Goal: Information Seeking & Learning: Learn about a topic

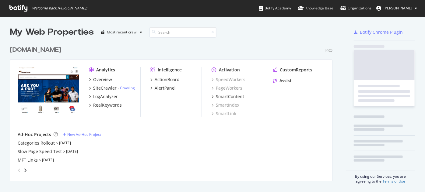
scroll to position [188, 419]
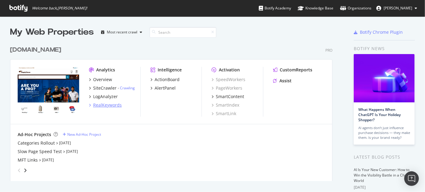
click at [100, 105] on div "RealKeywords" at bounding box center [107, 105] width 29 height 6
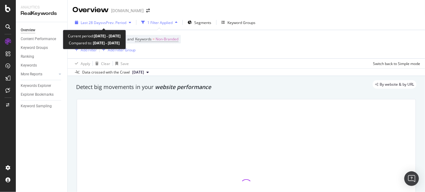
click at [106, 26] on div "Last 28 Days vs Prev. Period" at bounding box center [102, 22] width 61 height 9
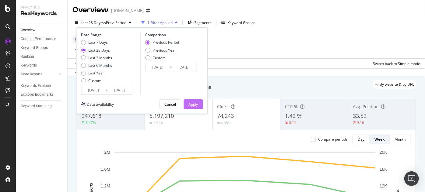
click at [185, 101] on button "Apply" at bounding box center [192, 104] width 19 height 10
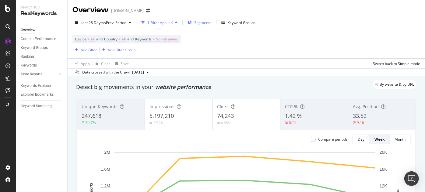
click at [200, 22] on span "Segments" at bounding box center [202, 22] width 17 height 5
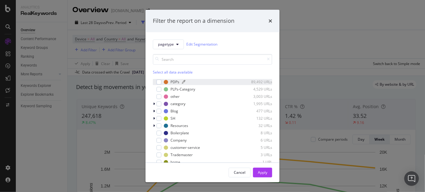
click at [173, 80] on div "PDPs" at bounding box center [174, 81] width 9 height 5
click at [258, 172] on div "Apply" at bounding box center [262, 172] width 9 height 5
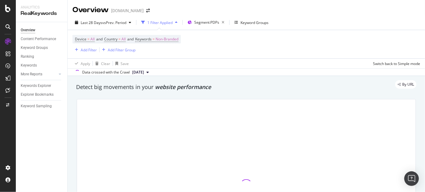
click at [45, 89] on div "Keywords Explorer" at bounding box center [44, 86] width 47 height 9
click at [45, 86] on div "Keywords Explorer" at bounding box center [36, 86] width 30 height 6
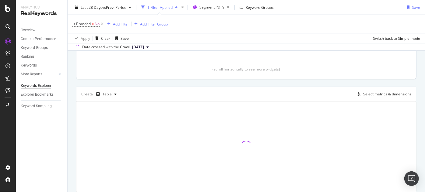
scroll to position [138, 0]
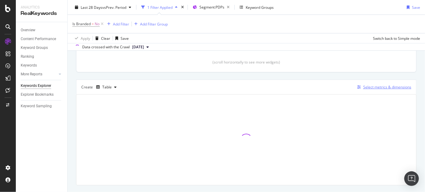
click at [358, 87] on div "button" at bounding box center [358, 87] width 9 height 4
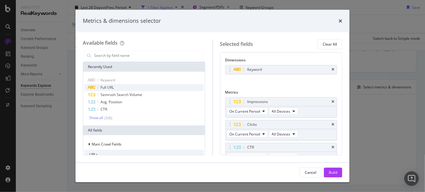
click at [147, 87] on div "Full URL" at bounding box center [143, 87] width 119 height 7
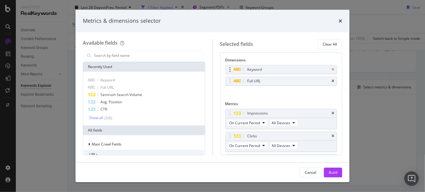
click at [331, 69] on icon "times" at bounding box center [332, 70] width 3 height 4
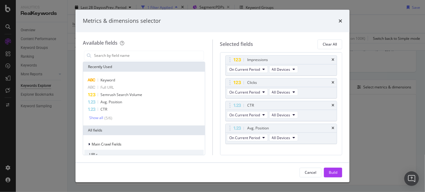
scroll to position [50, 0]
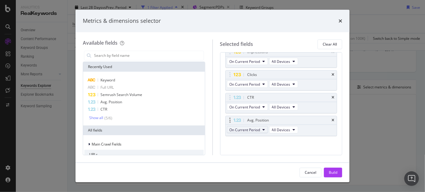
click at [259, 130] on span "On Current Period" at bounding box center [244, 129] width 31 height 5
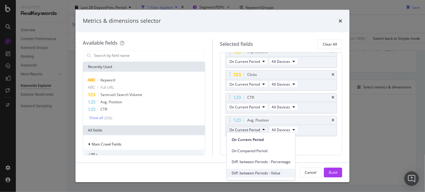
click at [261, 171] on span "Diff. between Periods - Value" at bounding box center [260, 173] width 59 height 5
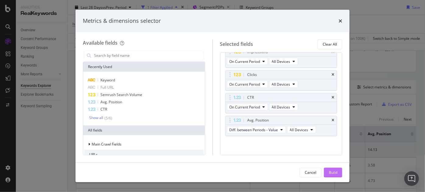
click at [339, 175] on button "Build" at bounding box center [333, 173] width 18 height 10
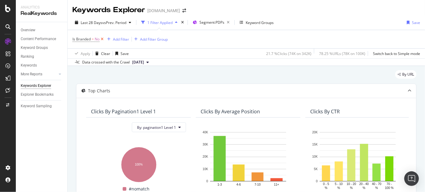
click at [103, 39] on icon at bounding box center [101, 39] width 5 height 6
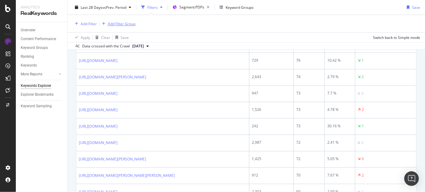
scroll to position [888, 0]
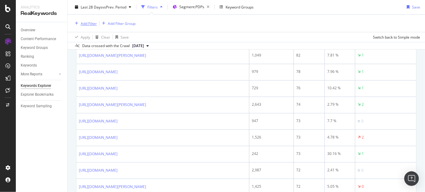
click at [95, 22] on div "Add Filter" at bounding box center [89, 23] width 16 height 5
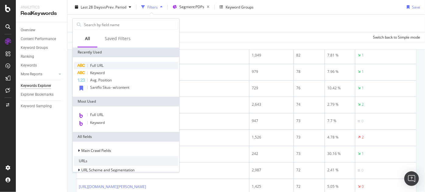
click at [95, 68] on span "Full URL" at bounding box center [96, 65] width 13 height 5
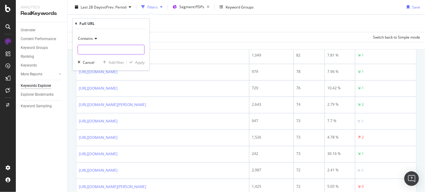
click at [99, 51] on input "text" at bounding box center [111, 50] width 66 height 10
click at [102, 51] on input "?" at bounding box center [106, 50] width 57 height 10
type input "?review"
click at [139, 60] on div "Apply" at bounding box center [139, 62] width 9 height 5
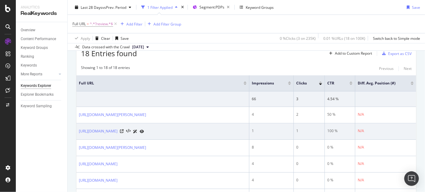
scroll to position [221, 0]
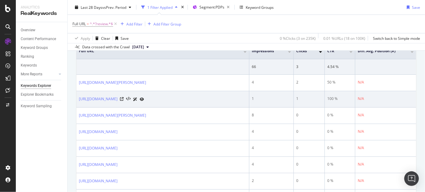
drag, startPoint x: 77, startPoint y: 105, endPoint x: 145, endPoint y: 114, distance: 68.4
click at [145, 108] on td "[URL][DOMAIN_NAME]" at bounding box center [162, 99] width 173 height 16
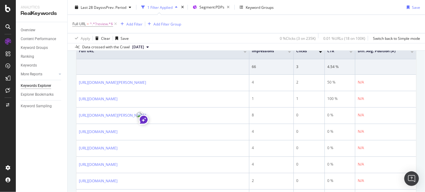
copy link "[URL][DOMAIN_NAME]"
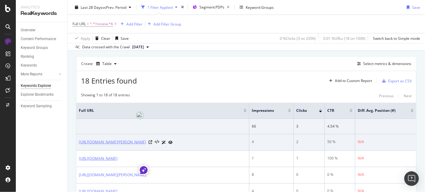
scroll to position [171, 0]
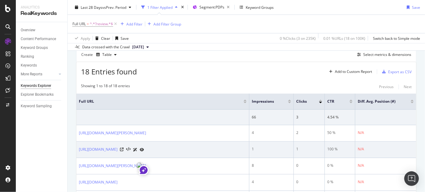
click at [144, 153] on div at bounding box center [132, 150] width 24 height 6
click at [123, 151] on icon at bounding box center [122, 150] width 4 height 4
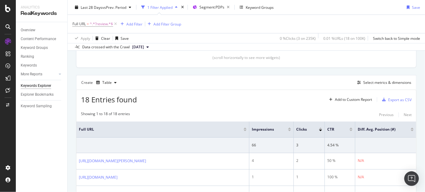
scroll to position [115, 0]
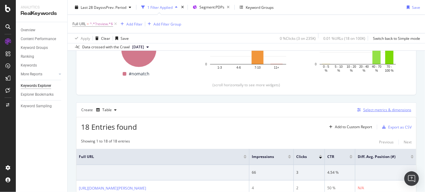
click at [357, 112] on div "Select metrics & dimensions" at bounding box center [382, 110] width 57 height 7
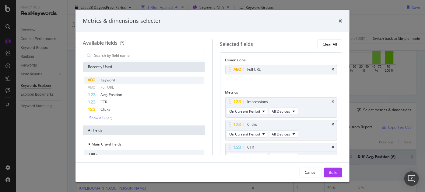
click at [151, 79] on div "Keyword" at bounding box center [143, 80] width 119 height 7
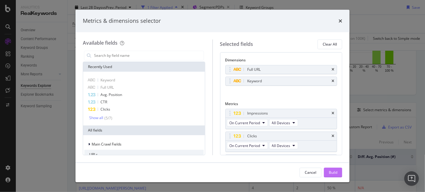
click at [327, 172] on button "Build" at bounding box center [333, 173] width 18 height 10
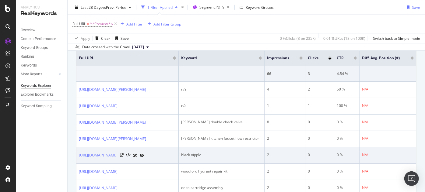
scroll to position [226, 0]
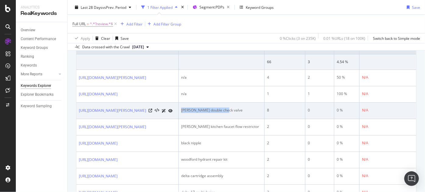
drag, startPoint x: 277, startPoint y: 123, endPoint x: 229, endPoint y: 123, distance: 48.1
click at [229, 119] on td "[PERSON_NAME] double check valve" at bounding box center [222, 111] width 86 height 16
copy div "[PERSON_NAME] double check valve"
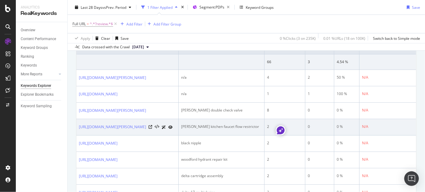
click at [262, 130] on div "[PERSON_NAME] kitchen faucet flow restrictor" at bounding box center [221, 126] width 81 height 5
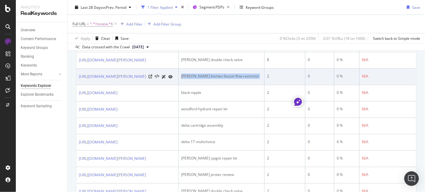
scroll to position [281, 0]
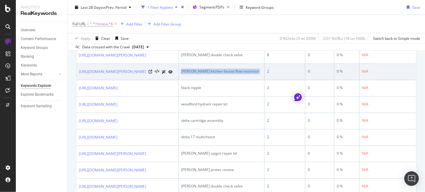
copy div "[PERSON_NAME] kitchen faucet flow restrictor"
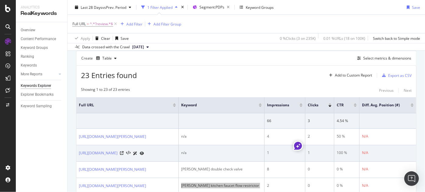
scroll to position [254, 0]
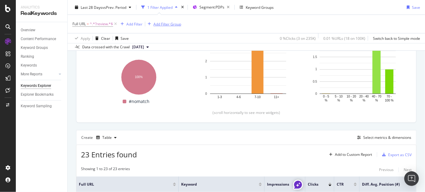
click at [180, 26] on div "Add Filter Group" at bounding box center [163, 24] width 36 height 7
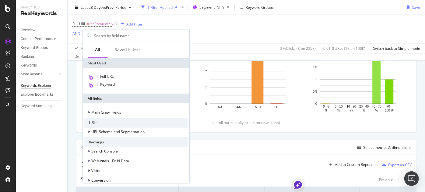
scroll to position [98, 0]
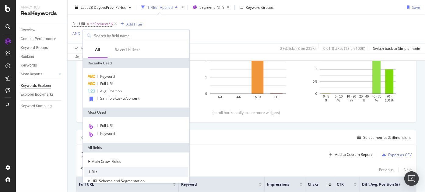
drag, startPoint x: 318, startPoint y: 136, endPoint x: 346, endPoint y: 149, distance: 31.3
click at [319, 137] on div "Create Table Select metrics & dimensions" at bounding box center [246, 137] width 340 height 15
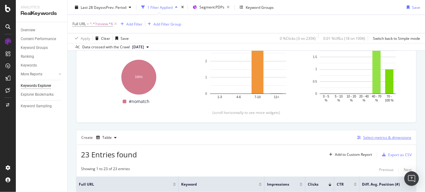
click at [355, 140] on div "Select metrics & dimensions" at bounding box center [382, 137] width 57 height 7
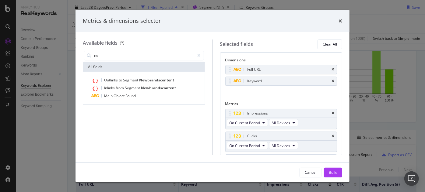
type input "n"
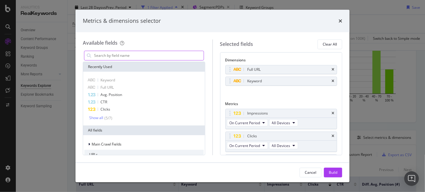
click at [140, 51] on input "modal" at bounding box center [148, 55] width 110 height 9
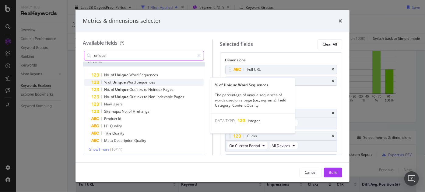
scroll to position [7, 0]
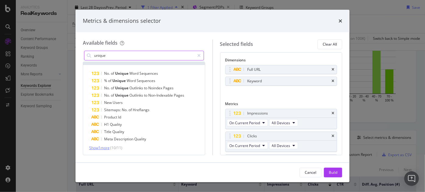
type input "unique"
click at [99, 146] on span "Show 1 more" at bounding box center [99, 147] width 20 height 5
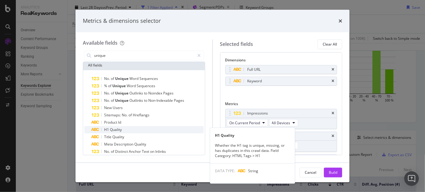
scroll to position [0, 0]
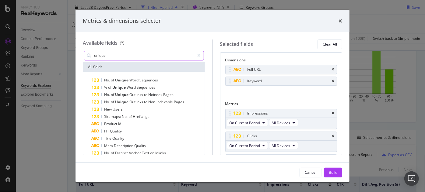
click at [130, 54] on input "unique" at bounding box center [143, 55] width 101 height 9
click at [339, 20] on icon "times" at bounding box center [340, 21] width 4 height 5
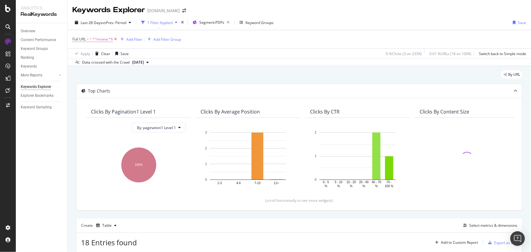
click at [117, 39] on icon at bounding box center [115, 39] width 5 height 6
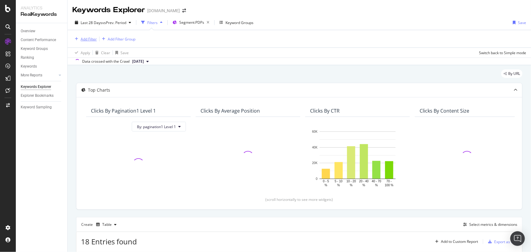
click at [92, 40] on div "Add Filter" at bounding box center [89, 38] width 16 height 5
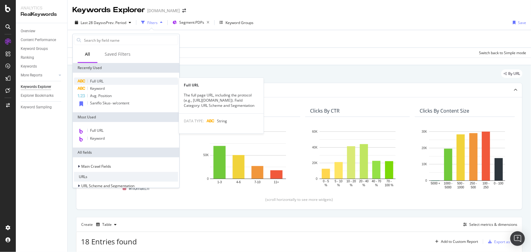
click at [94, 82] on span "Full URL" at bounding box center [96, 80] width 13 height 5
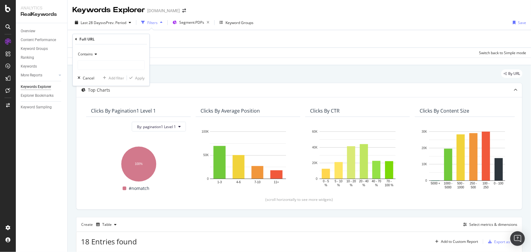
click at [95, 58] on div "Contains" at bounding box center [111, 54] width 67 height 10
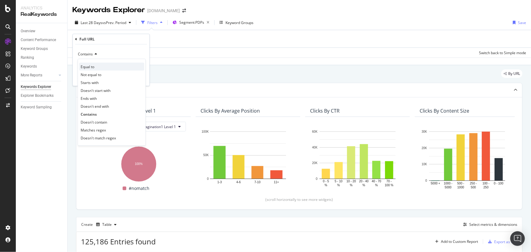
click at [95, 64] on div "Equal to" at bounding box center [111, 67] width 65 height 8
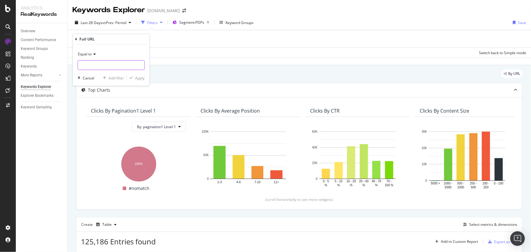
click at [93, 64] on input "text" at bounding box center [111, 65] width 66 height 10
paste input "[URL][DOMAIN_NAME]"
type input "[URL][DOMAIN_NAME]"
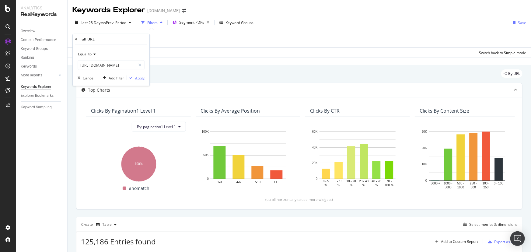
click at [138, 76] on div "Apply" at bounding box center [139, 77] width 9 height 5
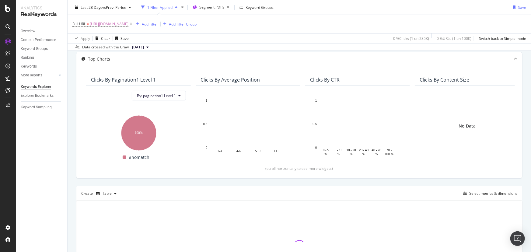
scroll to position [93, 0]
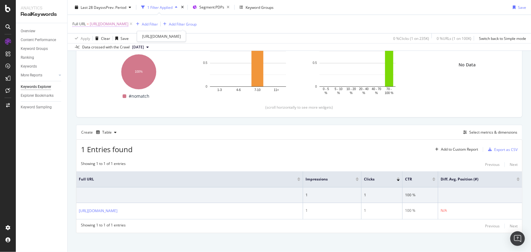
click at [128, 22] on span "[URL][DOMAIN_NAME]" at bounding box center [109, 24] width 39 height 9
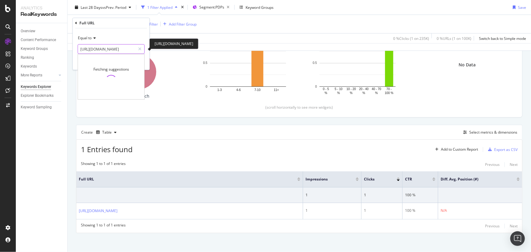
click at [125, 48] on input "[URL][DOMAIN_NAME]" at bounding box center [106, 49] width 57 height 10
drag, startPoint x: 107, startPoint y: 49, endPoint x: 192, endPoint y: 51, distance: 84.9
click at [192, 51] on body "Analytics RealKeywords Overview Content Performance Keyword Groups Ranking Keyw…" at bounding box center [265, 126] width 531 height 252
click at [112, 50] on input "[URL][DOMAIN_NAME]" at bounding box center [106, 49] width 57 height 10
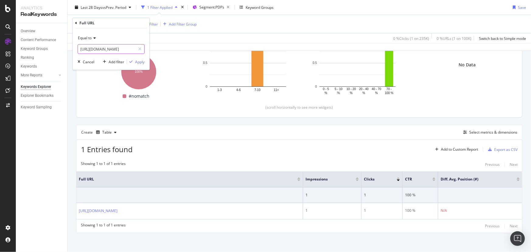
drag, startPoint x: 107, startPoint y: 48, endPoint x: 259, endPoint y: 49, distance: 151.8
click at [259, 49] on body "Analytics RealKeywords Overview Content Performance Keyword Groups Ranking Keyw…" at bounding box center [265, 126] width 531 height 252
type input "https://www.supplyhouse.com/Uponor-Wirsbo-A4020313-5-16-QS-style-Fitting-Assemb…"
click at [138, 64] on div "Apply" at bounding box center [139, 61] width 9 height 5
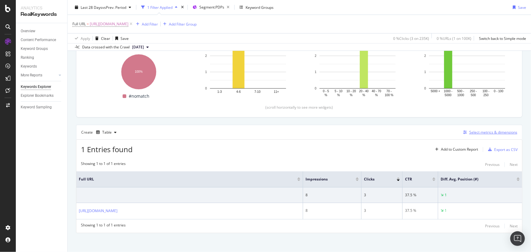
click at [463, 134] on icon "button" at bounding box center [465, 132] width 4 height 4
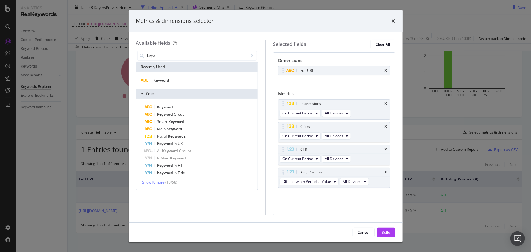
type input "keyw"
click at [174, 84] on div "Keyword" at bounding box center [197, 80] width 122 height 17
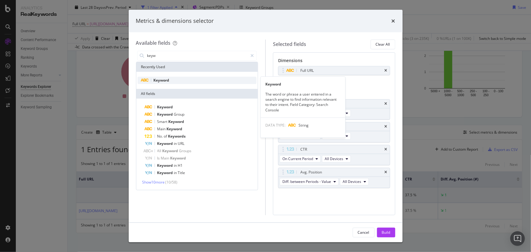
click at [175, 80] on div "Keyword" at bounding box center [196, 80] width 119 height 7
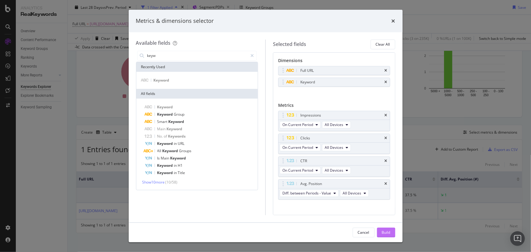
click at [382, 234] on div "Build" at bounding box center [386, 232] width 9 height 5
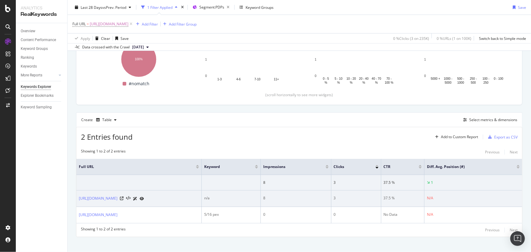
scroll to position [112, 0]
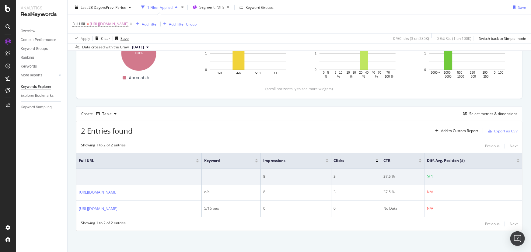
drag, startPoint x: 43, startPoint y: 155, endPoint x: 150, endPoint y: -14, distance: 200.2
click at [150, 0] on html "Analytics RealKeywords Overview Content Performance Keyword Groups Ranking Keyw…" at bounding box center [265, 126] width 531 height 252
click at [134, 24] on icon at bounding box center [130, 24] width 5 height 6
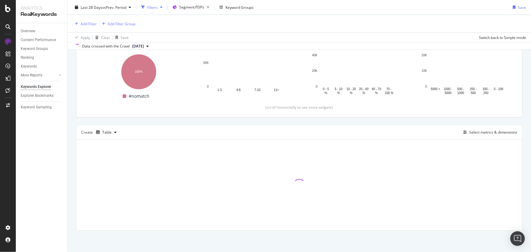
scroll to position [92, 0]
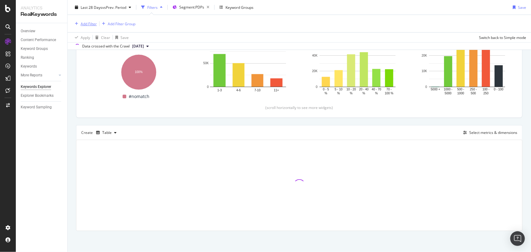
click at [94, 24] on div "Add Filter" at bounding box center [89, 23] width 16 height 5
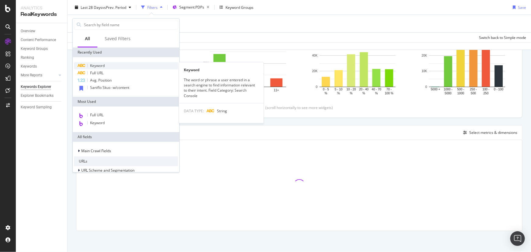
click at [110, 62] on div "Keyword" at bounding box center [126, 65] width 104 height 7
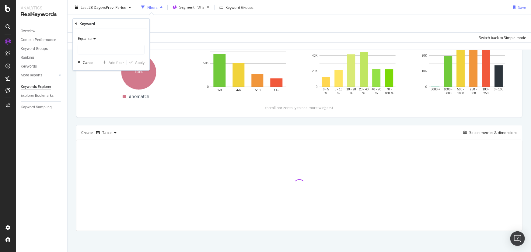
click at [100, 44] on div "Equal to" at bounding box center [111, 44] width 67 height 21
click at [100, 49] on input "text" at bounding box center [111, 50] width 66 height 10
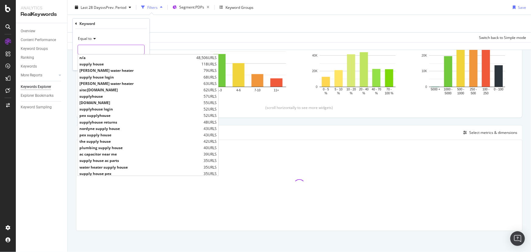
paste input "https://www.supplyhouse.com/Watts-0062131-1-2-Double-Check-Valve-Assembly-007-QT"
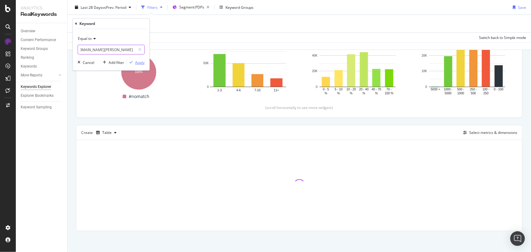
type input "https://www.supplyhouse.com/Watts-0062131-1-2-Double-Check-Valve-Assembly-007-QT"
click at [140, 61] on div "Apply" at bounding box center [139, 62] width 9 height 5
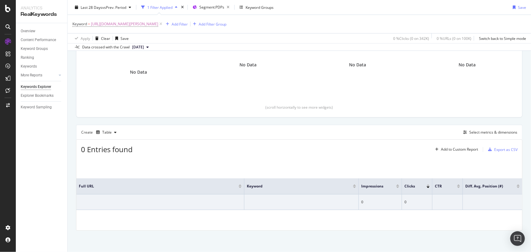
scroll to position [93, 0]
click at [163, 23] on icon at bounding box center [160, 24] width 5 height 6
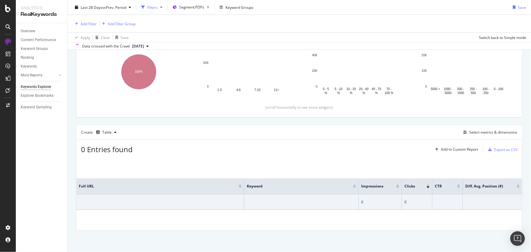
scroll to position [92, 0]
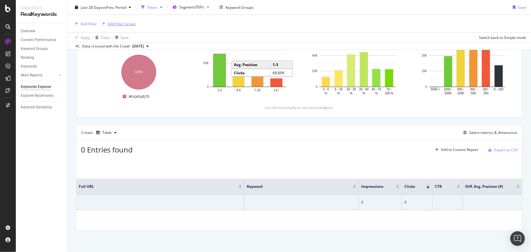
click at [131, 22] on div "Add Filter Group" at bounding box center [122, 23] width 28 height 5
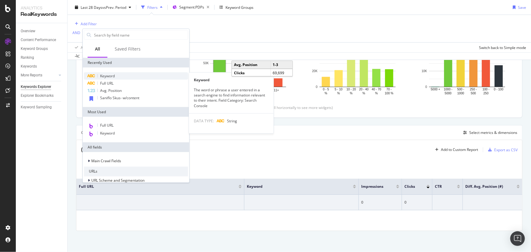
click at [120, 76] on div "Keyword" at bounding box center [136, 75] width 104 height 7
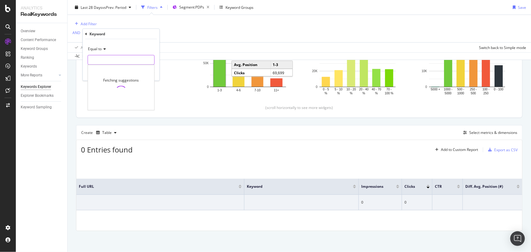
click at [106, 58] on input "text" at bounding box center [121, 60] width 66 height 10
paste input "[PERSON_NAME] double check valve"
type input "[PERSON_NAME] double check valve"
click at [145, 71] on div "Apply" at bounding box center [149, 72] width 9 height 5
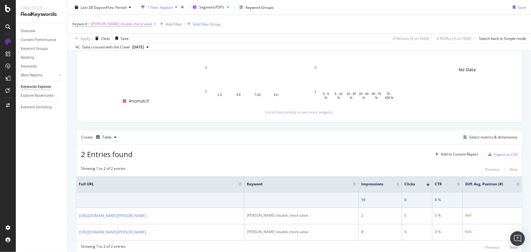
scroll to position [123, 0]
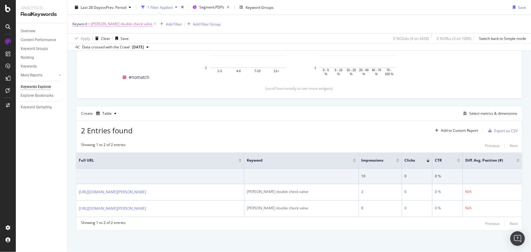
click at [105, 27] on span "[PERSON_NAME] double check valve" at bounding box center [121, 24] width 61 height 9
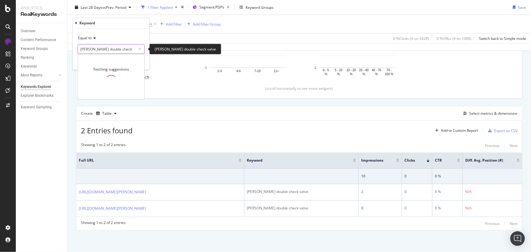
click at [106, 47] on input "[PERSON_NAME] double check valve" at bounding box center [106, 49] width 57 height 10
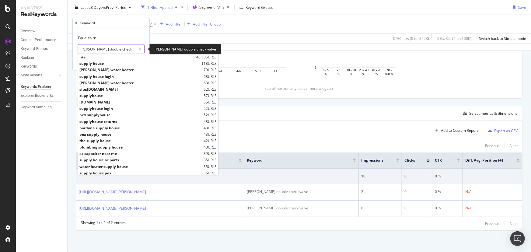
paste input "[PERSON_NAME] kitchen faucet flow restrictor"
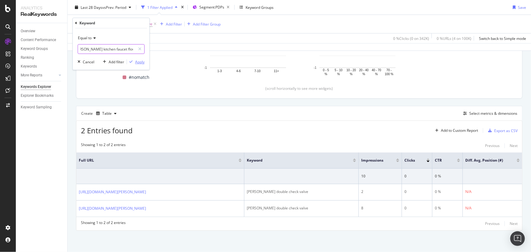
type input "[PERSON_NAME] kitchen faucet flow restrictor"
click at [143, 60] on div "Apply" at bounding box center [139, 61] width 9 height 5
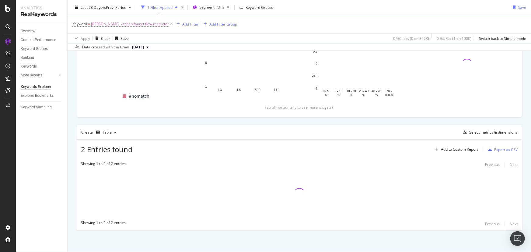
scroll to position [101, 0]
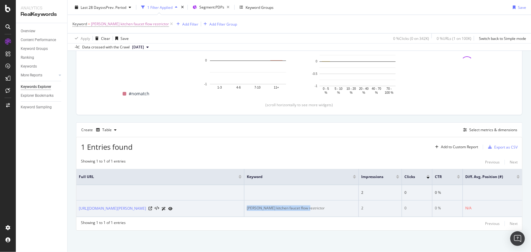
drag, startPoint x: 306, startPoint y: 204, endPoint x: 246, endPoint y: 204, distance: 59.9
click at [247, 205] on div "[PERSON_NAME] kitchen faucet flow restrictor" at bounding box center [301, 207] width 109 height 5
copy div "[PERSON_NAME] kitchen faucet flow restrictor"
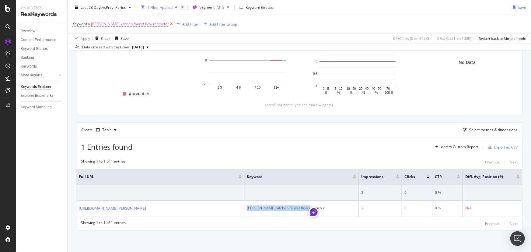
click at [169, 23] on icon at bounding box center [171, 24] width 5 height 6
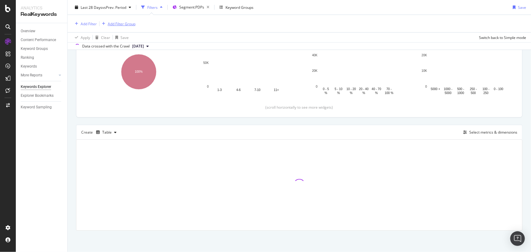
scroll to position [92, 0]
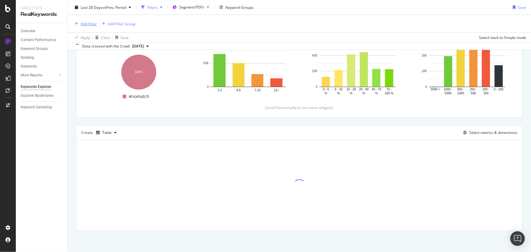
click at [94, 25] on div "Add Filter" at bounding box center [89, 23] width 16 height 5
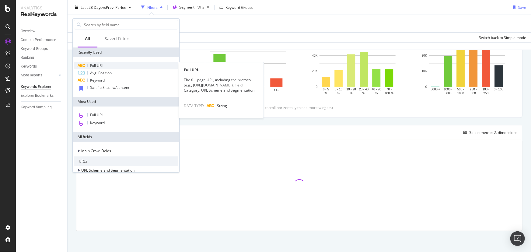
click at [94, 66] on span "Full URL" at bounding box center [96, 65] width 13 height 5
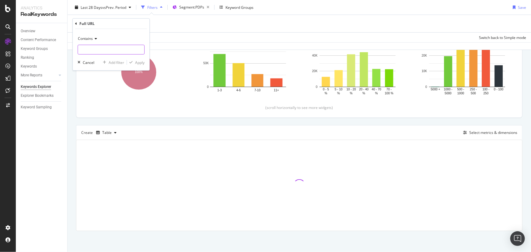
click at [109, 49] on input "text" at bounding box center [111, 50] width 66 height 10
paste input "https://www.supplyhouse.com/Prier-C-134KT-807-C-134-Overhaul-Kit"
type input "https://www.supplyhouse.com/Prier-C-134KT-807-C-134-Overhaul-Kit"
click at [95, 39] on icon at bounding box center [95, 39] width 4 height 4
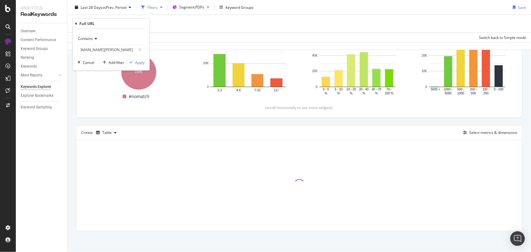
scroll to position [0, 0]
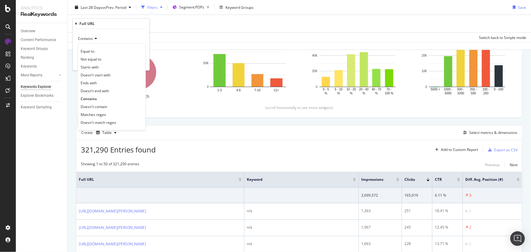
click at [91, 50] on span "Equal to" at bounding box center [88, 51] width 14 height 5
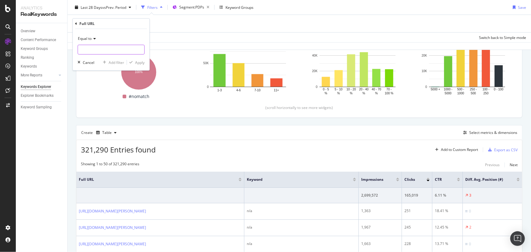
click at [108, 50] on input "text" at bounding box center [111, 50] width 66 height 10
paste input "https://www.supplyhouse.com/Prier-C-134KT-807-C-134-Overhaul-Kit"
type input "https://www.supplyhouse.com/Prier-C-134KT-807-C-134-Overhaul-Kit"
click at [140, 61] on div "Apply" at bounding box center [139, 62] width 9 height 5
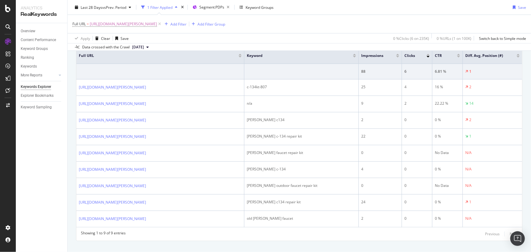
scroll to position [226, 0]
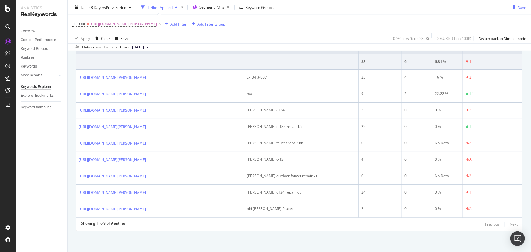
click at [291, 36] on div "Apply Clear Save 0 % Clicks ( 6 on 235K ) 0 % URLs ( 1 on 100K ) Switch back to…" at bounding box center [299, 38] width 463 height 10
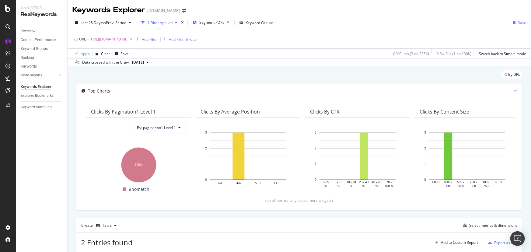
click at [128, 37] on span "[URL][DOMAIN_NAME]" at bounding box center [109, 39] width 39 height 9
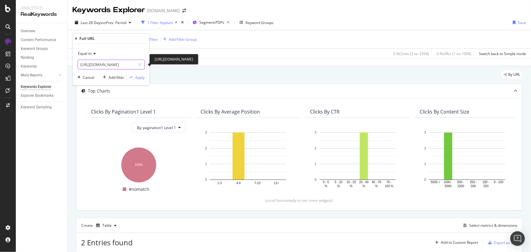
click at [110, 62] on input "[URL][DOMAIN_NAME]" at bounding box center [106, 65] width 57 height 10
paste input "?review-page=2"
type input "[URL][DOMAIN_NAME]"
click at [141, 76] on div "Apply" at bounding box center [139, 77] width 9 height 5
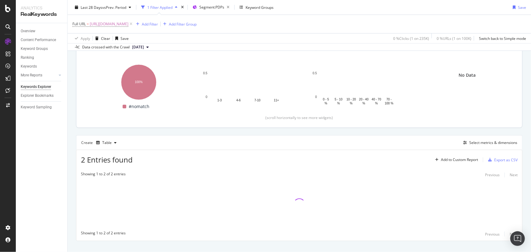
scroll to position [93, 0]
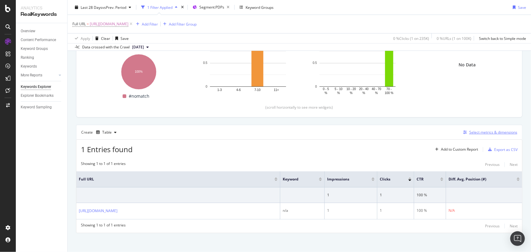
click at [464, 132] on div "button" at bounding box center [464, 132] width 9 height 4
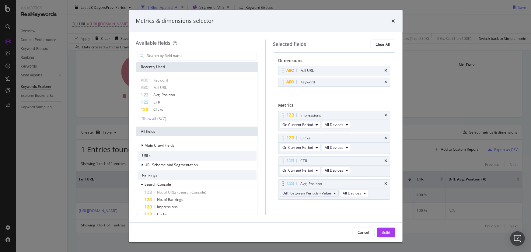
click at [308, 195] on span "Diff. between Periods - Value" at bounding box center [306, 192] width 49 height 5
click at [310, 205] on span "On Current Period" at bounding box center [314, 203] width 59 height 5
drag, startPoint x: 395, startPoint y: 235, endPoint x: 389, endPoint y: 230, distance: 8.2
click at [395, 234] on div "Cancel Build" at bounding box center [266, 232] width 274 height 19
click at [388, 229] on div "Build" at bounding box center [386, 232] width 9 height 9
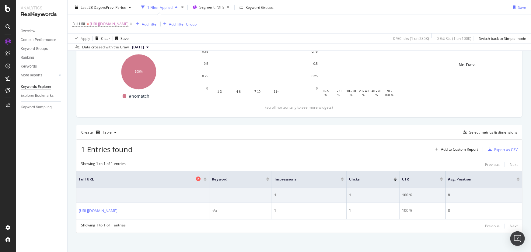
scroll to position [101, 0]
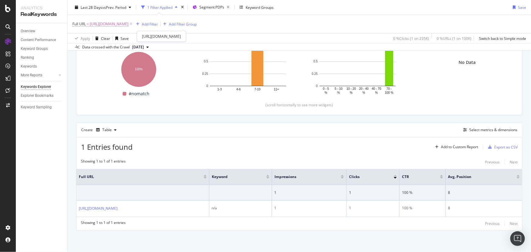
click at [128, 23] on span "[URL][DOMAIN_NAME]" at bounding box center [109, 24] width 39 height 9
click at [134, 24] on icon at bounding box center [130, 24] width 5 height 6
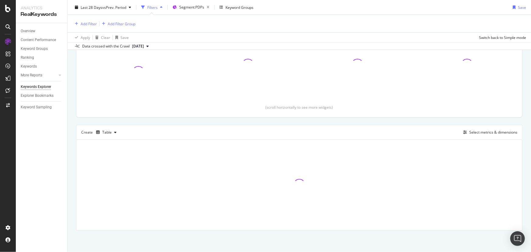
scroll to position [92, 0]
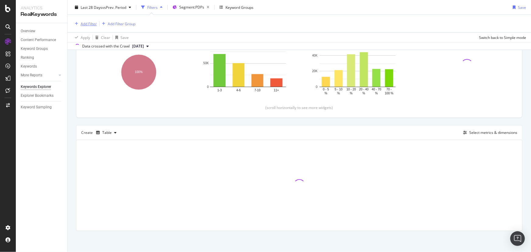
click at [94, 24] on div "Add Filter" at bounding box center [89, 23] width 16 height 5
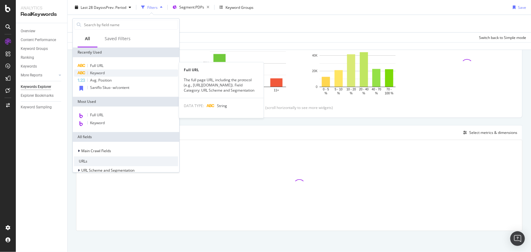
click at [100, 73] on span "Keyword" at bounding box center [97, 72] width 15 height 5
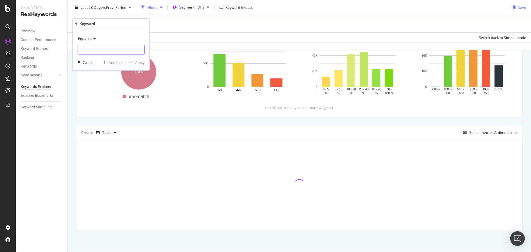
click at [109, 49] on input "text" at bounding box center [111, 50] width 66 height 10
paste input "[PERSON_NAME] double check valve"
type input "[PERSON_NAME] double check valve"
click at [144, 62] on div "Fetching suggestions" at bounding box center [111, 77] width 66 height 45
click at [143, 62] on div "Apply" at bounding box center [139, 62] width 9 height 5
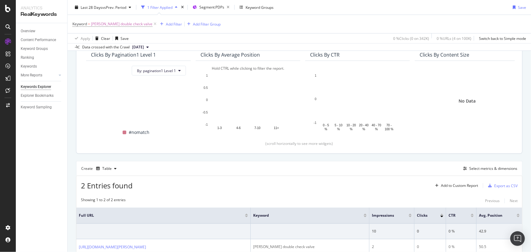
scroll to position [123, 0]
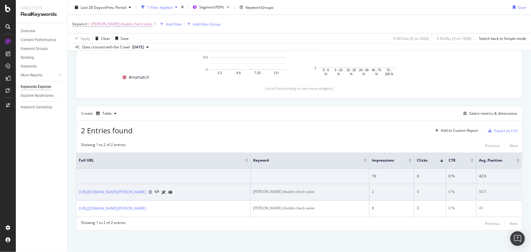
click at [152, 190] on icon at bounding box center [150, 192] width 4 height 4
drag, startPoint x: 301, startPoint y: 181, endPoint x: 254, endPoint y: 182, distance: 47.5
click at [254, 189] on div "[PERSON_NAME] double check valve" at bounding box center [309, 191] width 113 height 5
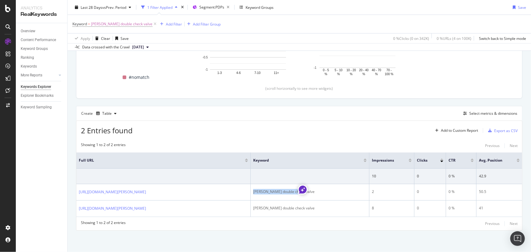
copy div "[PERSON_NAME] double check valve"
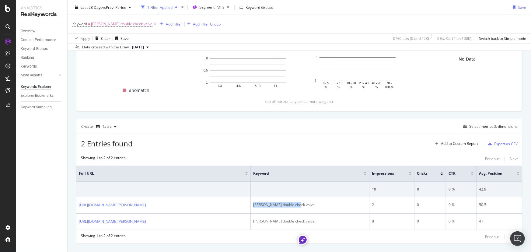
scroll to position [68, 0]
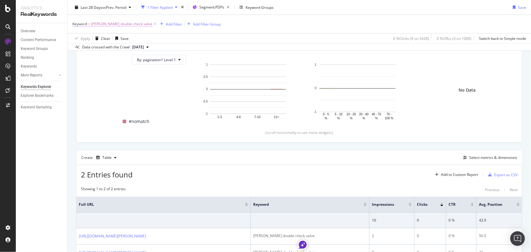
click at [122, 25] on span "[PERSON_NAME] double check valve" at bounding box center [121, 24] width 61 height 9
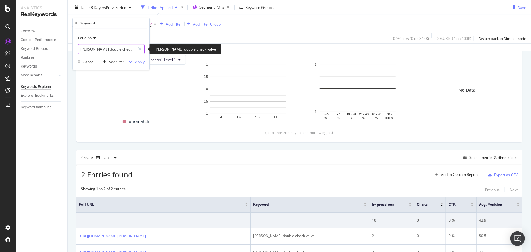
click at [115, 49] on input "[PERSON_NAME] double check valve" at bounding box center [106, 49] width 57 height 10
paste input "[PERSON_NAME] kitchen faucet flow restrictor"
type input "[PERSON_NAME] kitchen faucet flow restrictor"
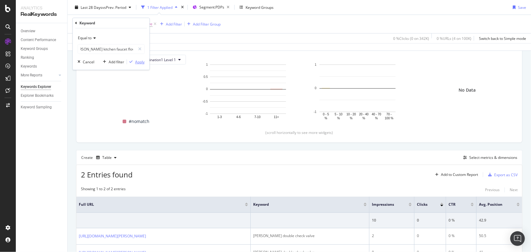
scroll to position [0, 0]
click at [139, 61] on div "Apply" at bounding box center [139, 61] width 9 height 5
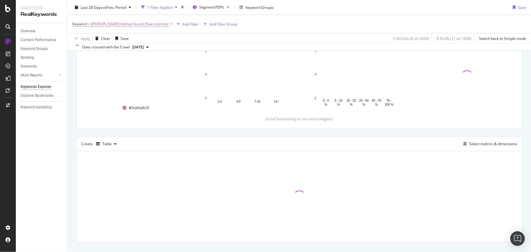
scroll to position [93, 0]
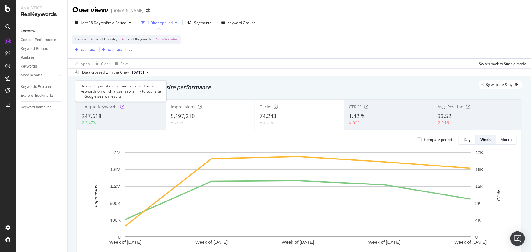
click at [120, 106] on icon at bounding box center [122, 107] width 4 height 4
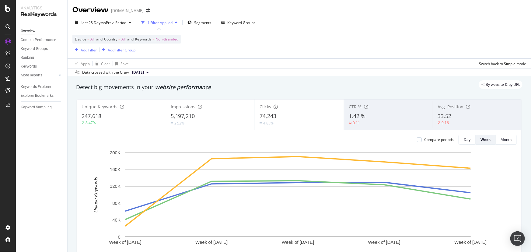
click at [91, 112] on div "Unique Keywords 247,618 8.47%" at bounding box center [121, 114] width 89 height 27
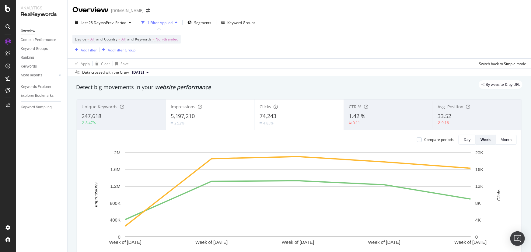
click at [91, 112] on div "Unique Keywords 247,618 8.47%" at bounding box center [121, 114] width 89 height 27
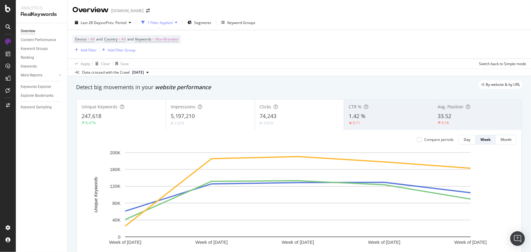
click at [91, 112] on div "Unique Keywords 247,618 8.47%" at bounding box center [121, 114] width 89 height 27
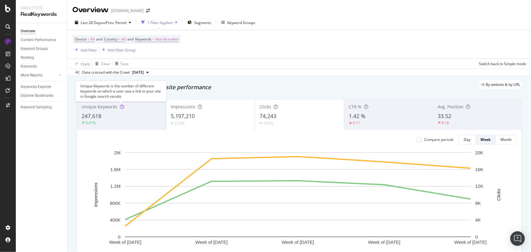
click at [120, 107] on icon at bounding box center [122, 107] width 4 height 4
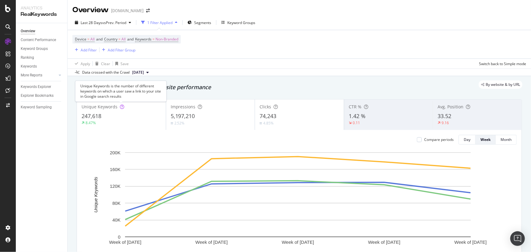
click at [120, 107] on icon at bounding box center [122, 107] width 4 height 4
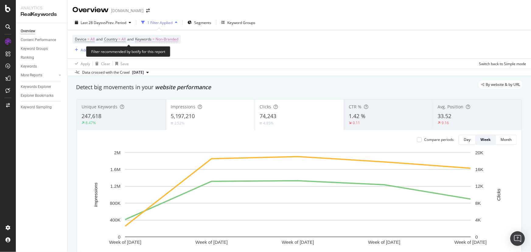
click at [172, 39] on span "Non-Branded" at bounding box center [166, 39] width 23 height 9
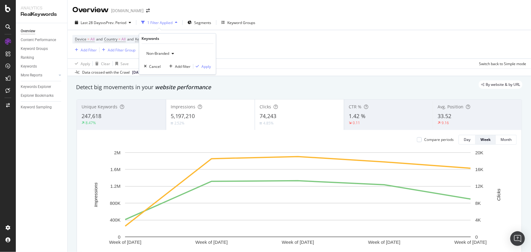
click at [169, 53] on div "button" at bounding box center [172, 54] width 7 height 4
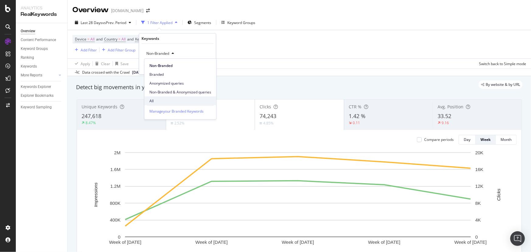
click at [155, 99] on span "All" at bounding box center [180, 100] width 62 height 5
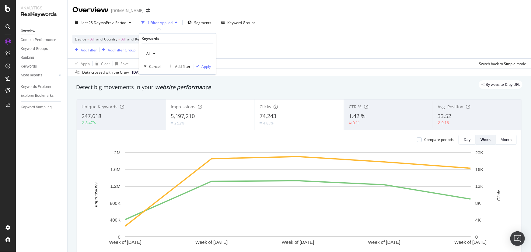
click at [211, 66] on div "All Cancel Add filter Apply" at bounding box center [177, 59] width 77 height 30
click at [210, 66] on div "Apply" at bounding box center [205, 66] width 9 height 5
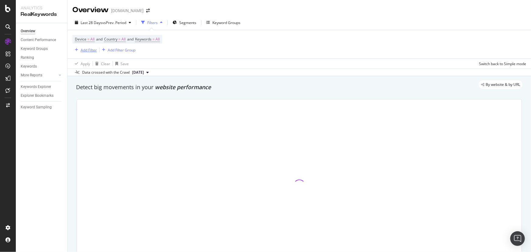
click at [96, 49] on div "Add Filter" at bounding box center [89, 49] width 16 height 5
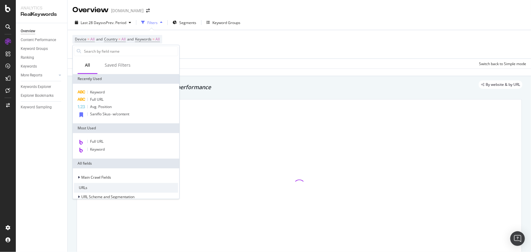
click at [226, 46] on div "Device = All and Country = All and Keywords = All Add Filter Add Filter Group" at bounding box center [298, 44] width 453 height 28
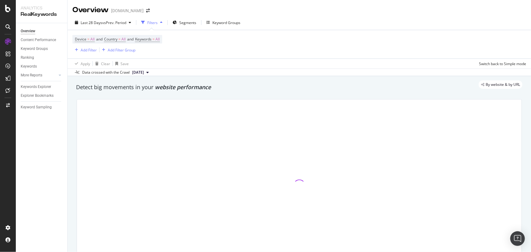
click at [126, 47] on div "Add Filter Group" at bounding box center [122, 49] width 28 height 5
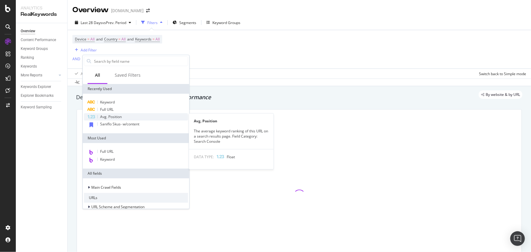
click at [107, 113] on div "Avg. Position" at bounding box center [136, 116] width 104 height 7
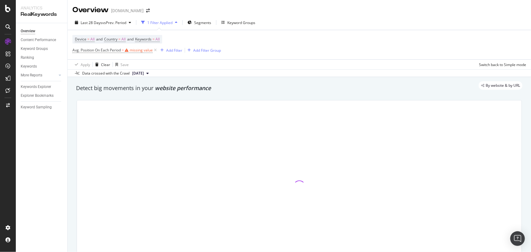
click at [221, 58] on div "Device = All and Country = All and Keywords = All Avg. Position On Each Period …" at bounding box center [298, 44] width 453 height 29
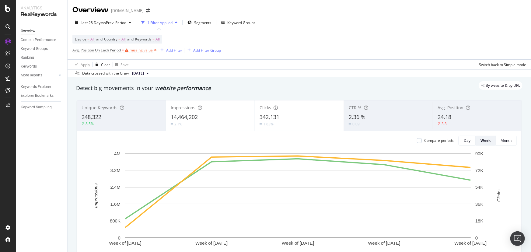
click at [156, 52] on icon at bounding box center [155, 50] width 5 height 6
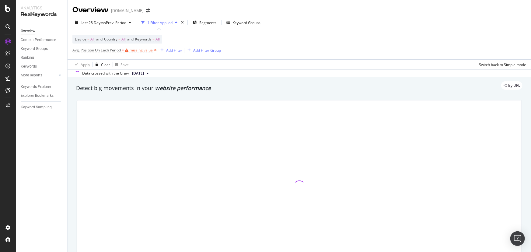
click at [154, 50] on icon at bounding box center [155, 50] width 5 height 6
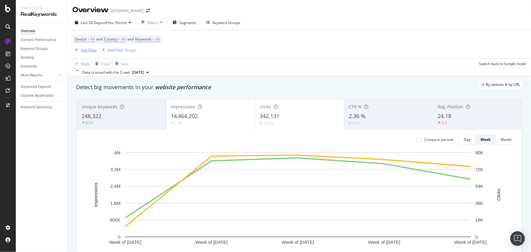
click at [94, 49] on div "Add Filter" at bounding box center [89, 49] width 16 height 5
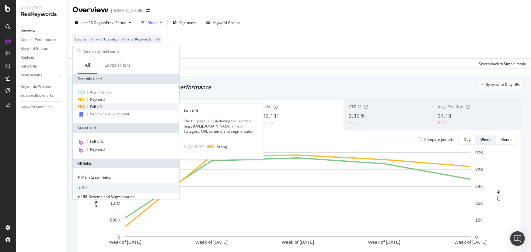
click at [107, 104] on div "Full URL" at bounding box center [126, 106] width 104 height 7
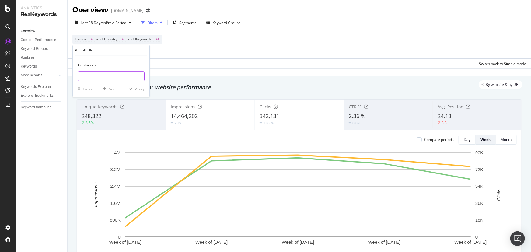
click at [111, 77] on input "text" at bounding box center [111, 76] width 66 height 10
type input "?review"
click at [142, 88] on div "Apply" at bounding box center [139, 88] width 9 height 5
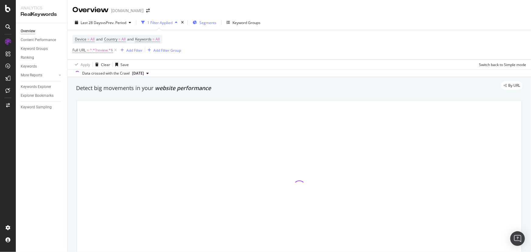
click at [196, 22] on icon "button" at bounding box center [195, 23] width 4 height 4
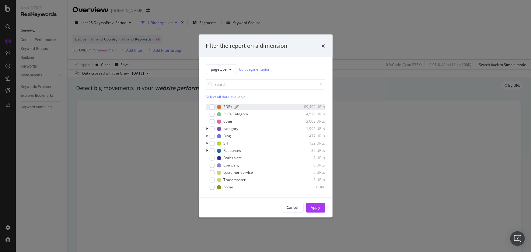
click at [228, 106] on div "PDPs" at bounding box center [228, 106] width 9 height 5
click at [318, 203] on div "Apply" at bounding box center [315, 207] width 9 height 9
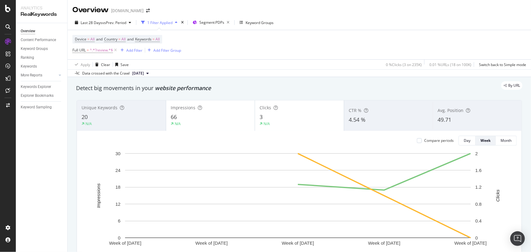
click at [467, 115] on div "Avg. Position 49.71" at bounding box center [476, 115] width 89 height 27
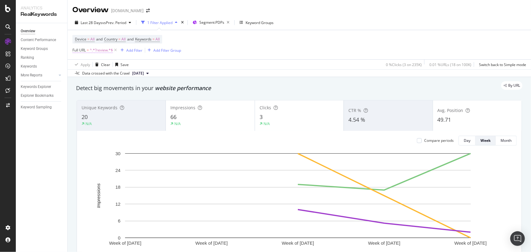
click at [96, 49] on span "^.*?review.*$" at bounding box center [101, 50] width 23 height 9
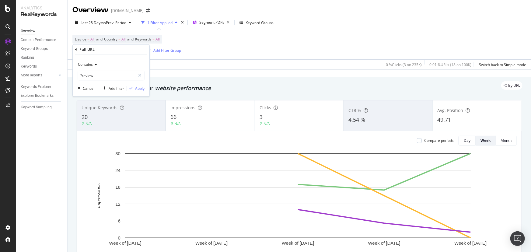
click at [176, 65] on div "Apply Clear Save 0 % Clicks ( 3 on 235K ) 0.01 % URLs ( 18 on 100K ) Switch bac…" at bounding box center [299, 64] width 463 height 10
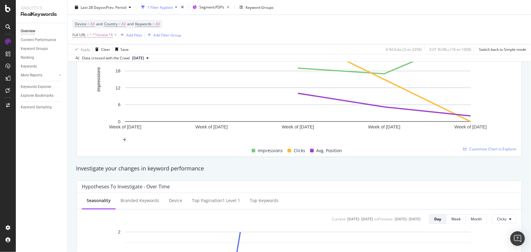
scroll to position [166, 0]
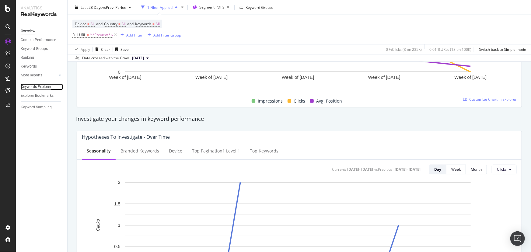
click at [44, 85] on div "Keywords Explorer" at bounding box center [36, 87] width 30 height 6
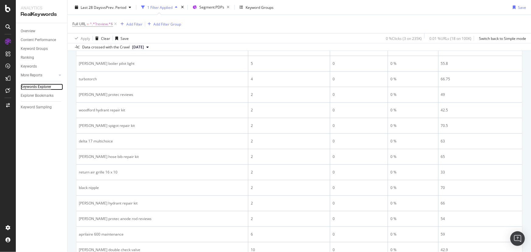
scroll to position [93, 0]
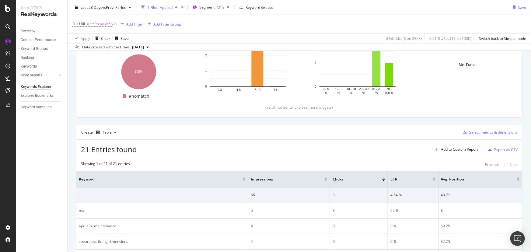
click at [469, 133] on div "Select metrics & dimensions" at bounding box center [493, 132] width 48 height 5
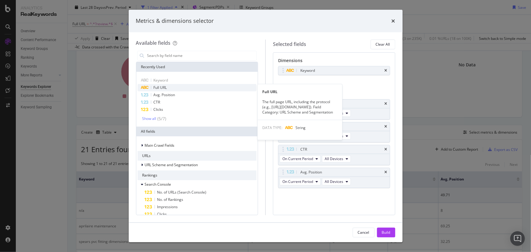
click at [182, 86] on div "Full URL" at bounding box center [196, 87] width 119 height 7
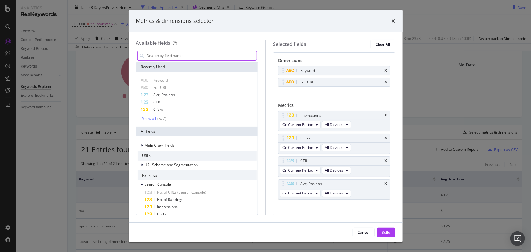
click at [175, 55] on input "modal" at bounding box center [202, 55] width 110 height 9
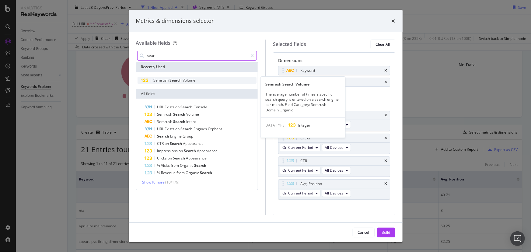
type input "sear"
click at [178, 79] on span "Search" at bounding box center [176, 80] width 13 height 5
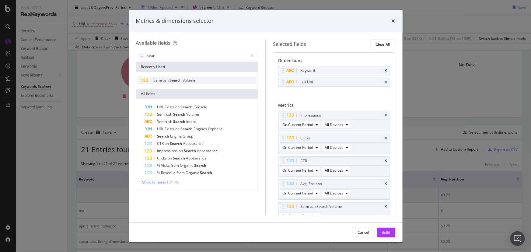
scroll to position [7, 0]
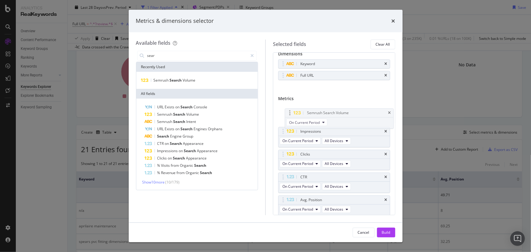
drag, startPoint x: 338, startPoint y: 198, endPoint x: 344, endPoint y: 113, distance: 85.1
click at [344, 113] on body "Analytics RealKeywords Overview Content Performance Keyword Groups Ranking Keyw…" at bounding box center [265, 126] width 531 height 252
click at [379, 234] on button "Build" at bounding box center [386, 232] width 18 height 10
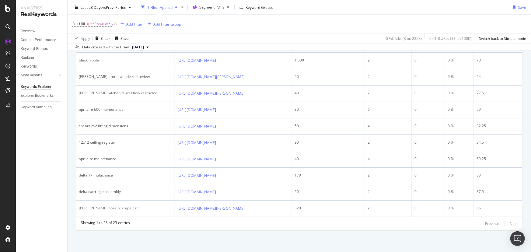
scroll to position [589, 0]
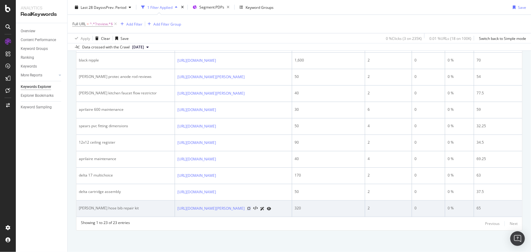
click at [251, 207] on icon at bounding box center [249, 209] width 4 height 4
drag, startPoint x: 120, startPoint y: 203, endPoint x: 78, endPoint y: 204, distance: 41.7
click at [78, 204] on td "[PERSON_NAME] hose bib repair kit" at bounding box center [125, 208] width 99 height 16
copy div "[PERSON_NAME] hose bib repair kit"
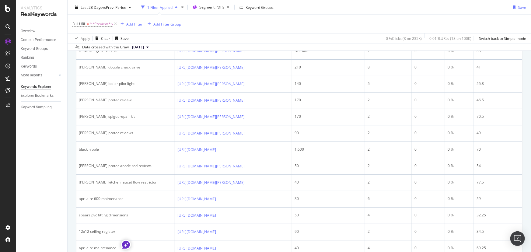
scroll to position [367, 0]
click at [107, 23] on span "^.*?review.*$" at bounding box center [101, 24] width 23 height 9
click at [109, 51] on input "?review" at bounding box center [106, 49] width 57 height 10
paste input "/sh/control/reviewproduct/"
type input "/sh/control/reviewproduct/"
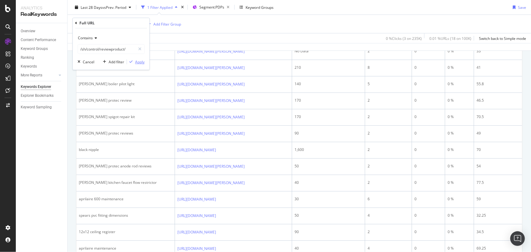
click at [141, 63] on div "Apply" at bounding box center [139, 61] width 9 height 5
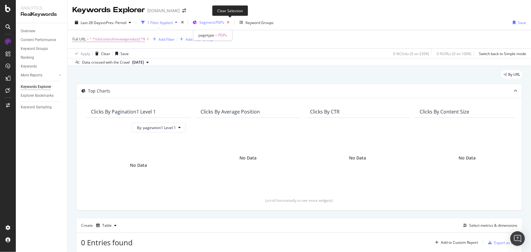
click at [228, 22] on icon "button" at bounding box center [228, 22] width 8 height 9
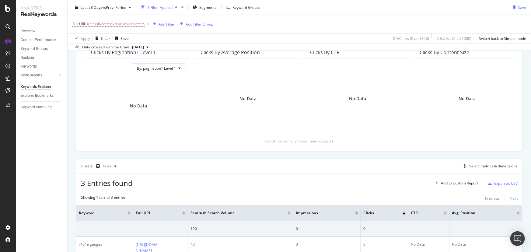
scroll to position [82, 0]
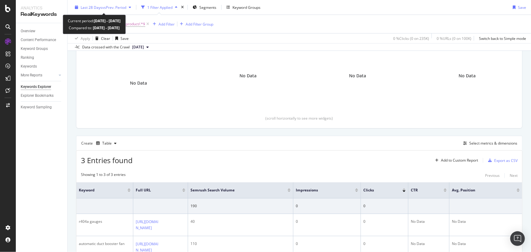
click at [117, 9] on span "vs Prev. Period" at bounding box center [114, 7] width 24 height 5
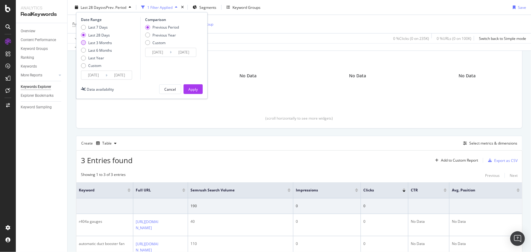
click at [108, 41] on div "Last 3 Months" at bounding box center [100, 42] width 24 height 5
type input "[DATE]"
click at [190, 85] on div "Apply" at bounding box center [192, 89] width 9 height 9
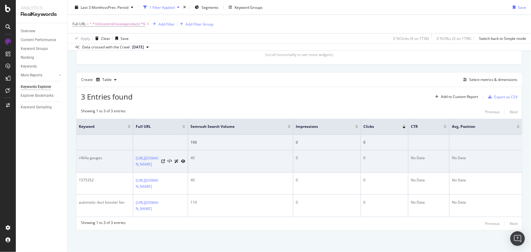
scroll to position [304, 0]
